Goal: Contribute content

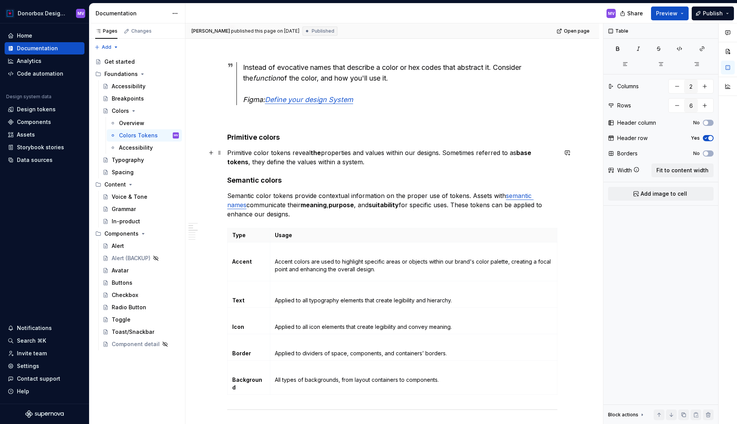
scroll to position [364, 0]
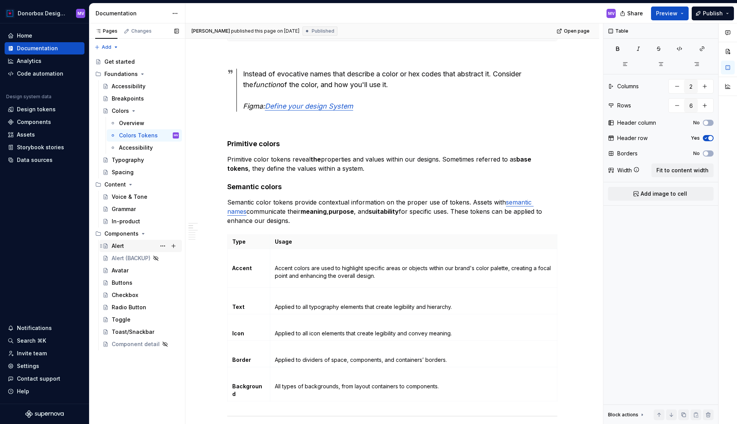
click at [127, 247] on div "Alert" at bounding box center [145, 246] width 67 height 11
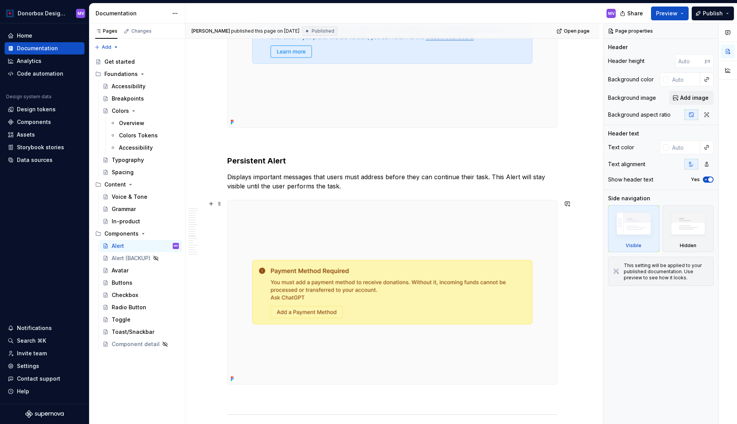
scroll to position [2236, 0]
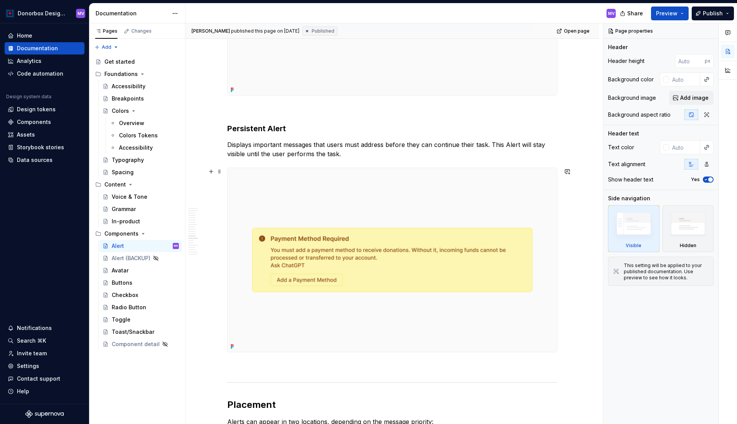
click at [352, 209] on img at bounding box center [392, 260] width 329 height 184
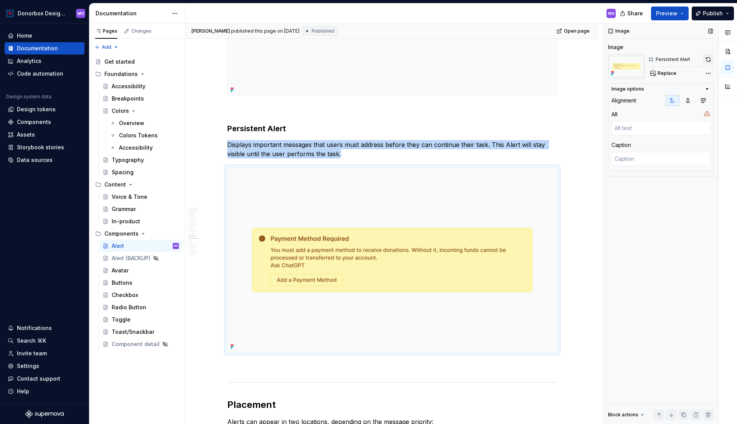
click at [707, 61] on button "button" at bounding box center [708, 59] width 11 height 11
click at [509, 236] on img at bounding box center [392, 260] width 329 height 184
click at [709, 62] on button "button" at bounding box center [708, 59] width 11 height 11
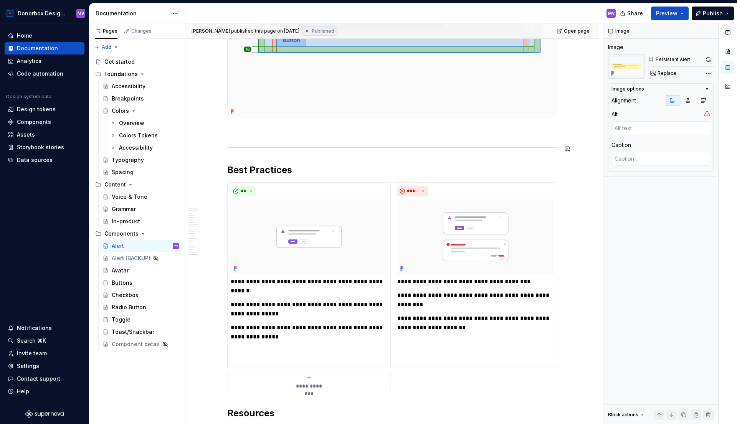
scroll to position [3498, 0]
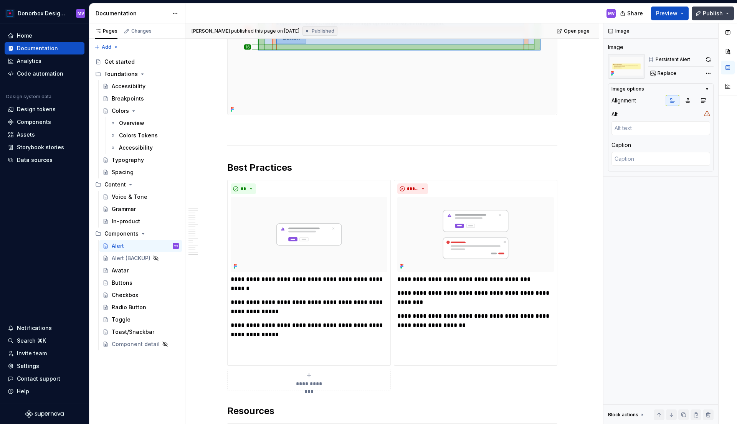
click at [712, 13] on span "Publish" at bounding box center [713, 14] width 20 height 8
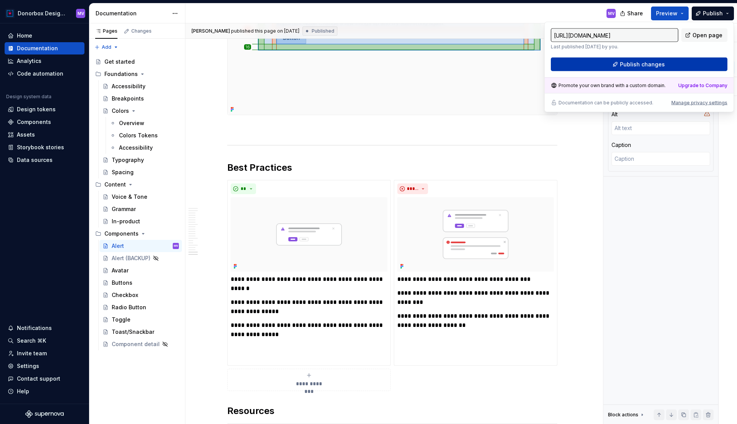
click at [655, 66] on span "Publish changes" at bounding box center [642, 65] width 45 height 8
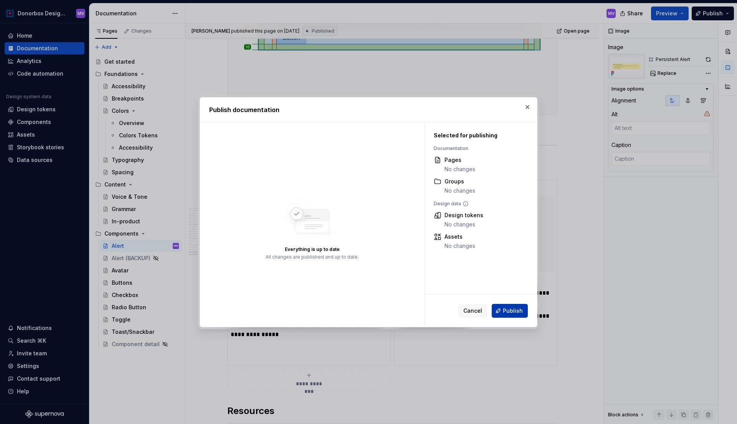
click at [508, 306] on button "Publish" at bounding box center [510, 311] width 36 height 14
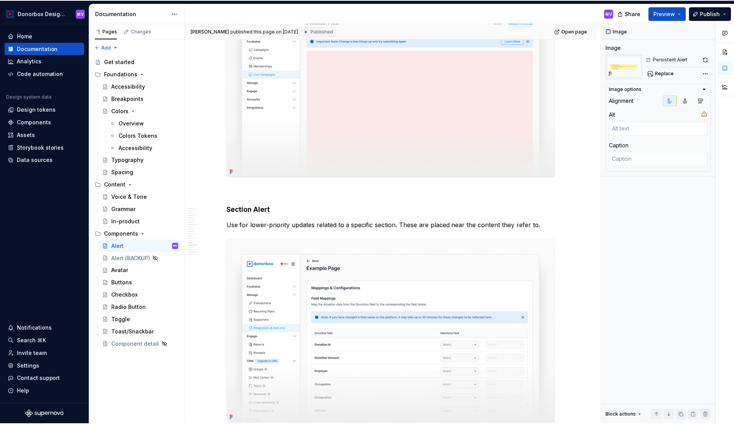
scroll to position [2647, 0]
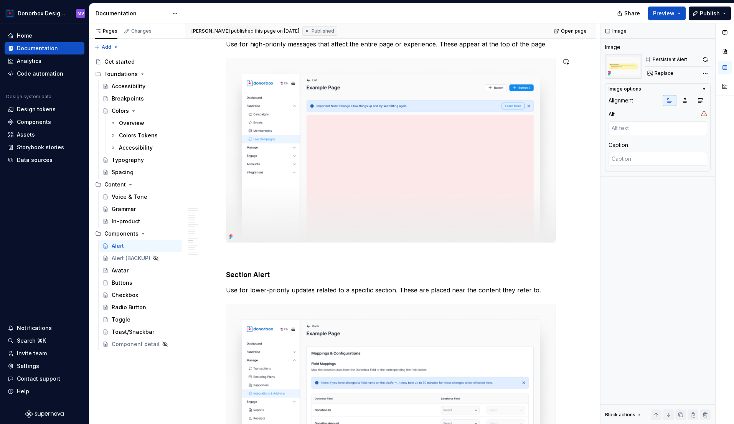
type textarea "*"
